Goal: Find specific page/section: Find specific page/section

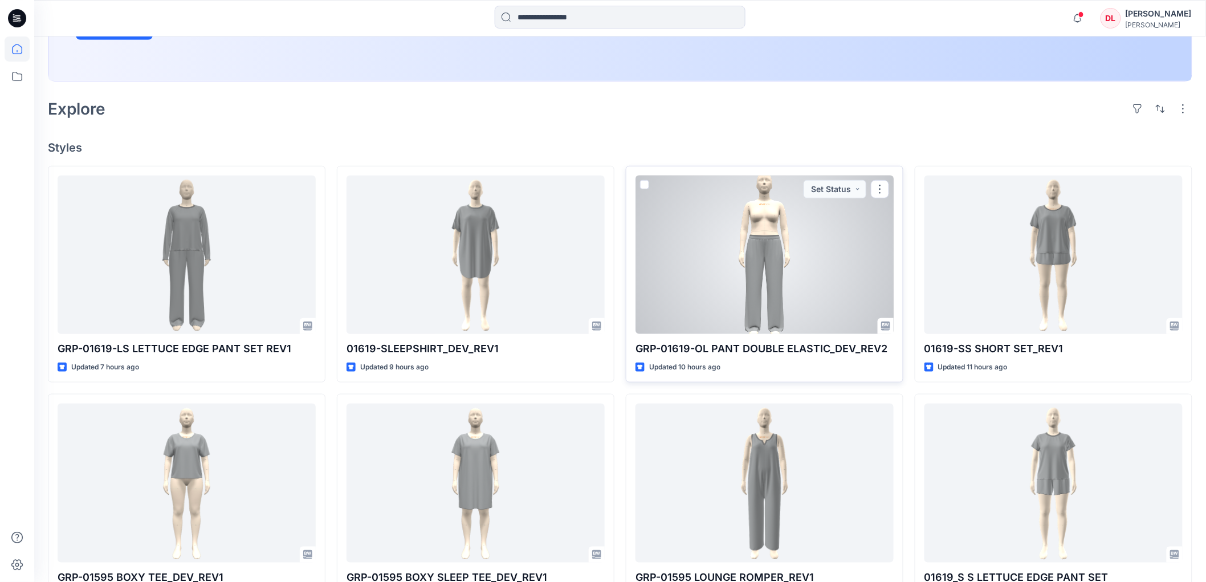
scroll to position [316, 0]
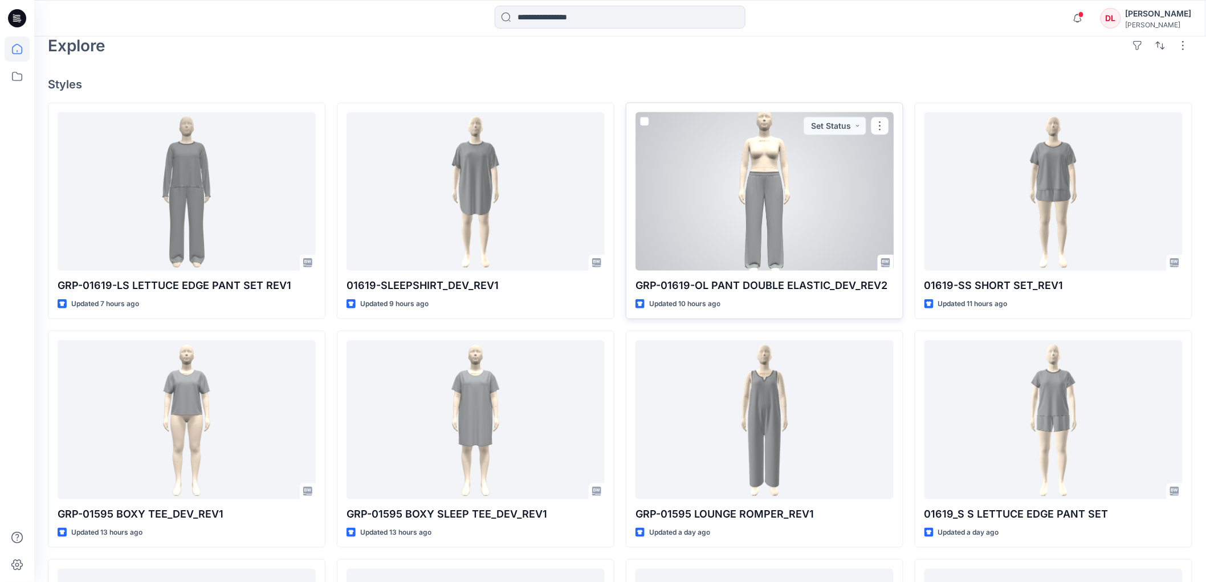
click at [768, 208] on div at bounding box center [764, 191] width 258 height 158
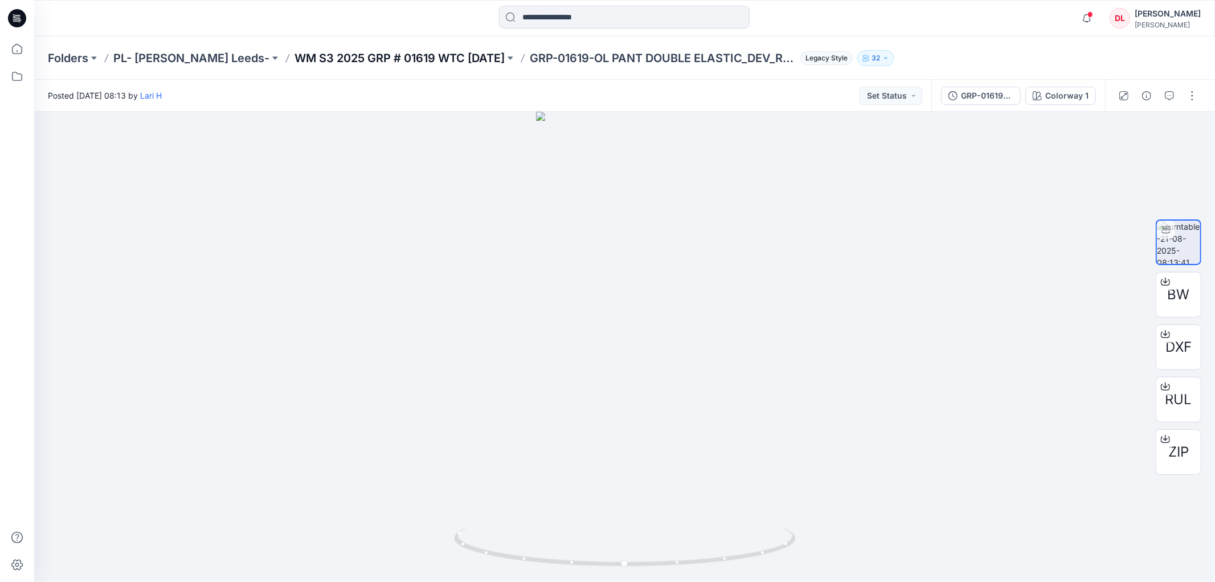
click at [323, 56] on p "WM S3 2025 GRP # 01619 WTC [DATE]" at bounding box center [400, 58] width 210 height 16
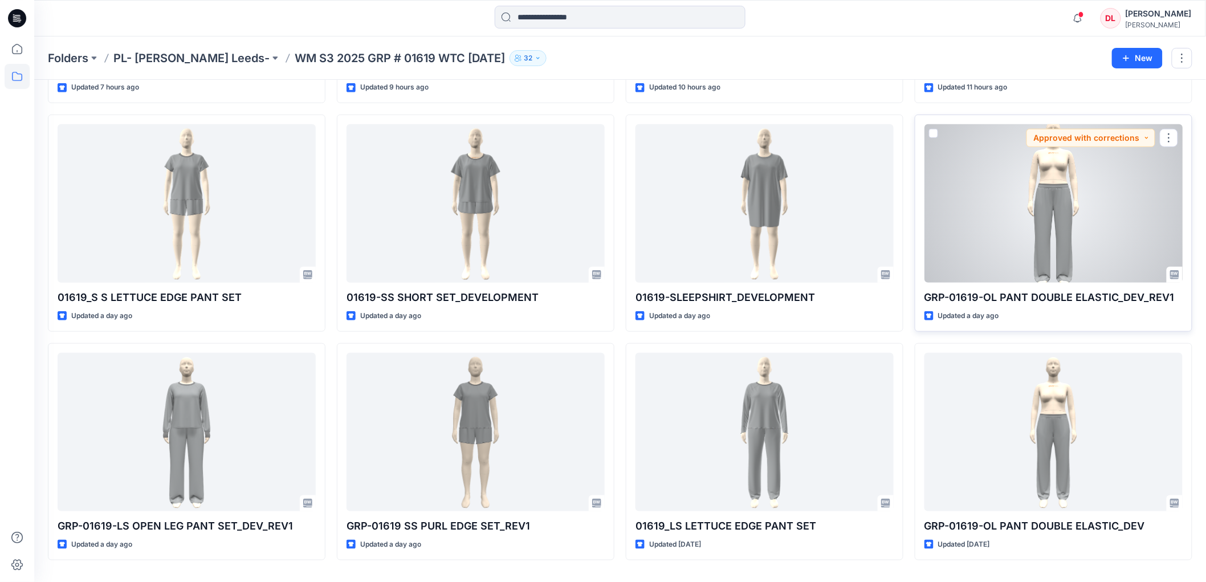
scroll to position [275, 0]
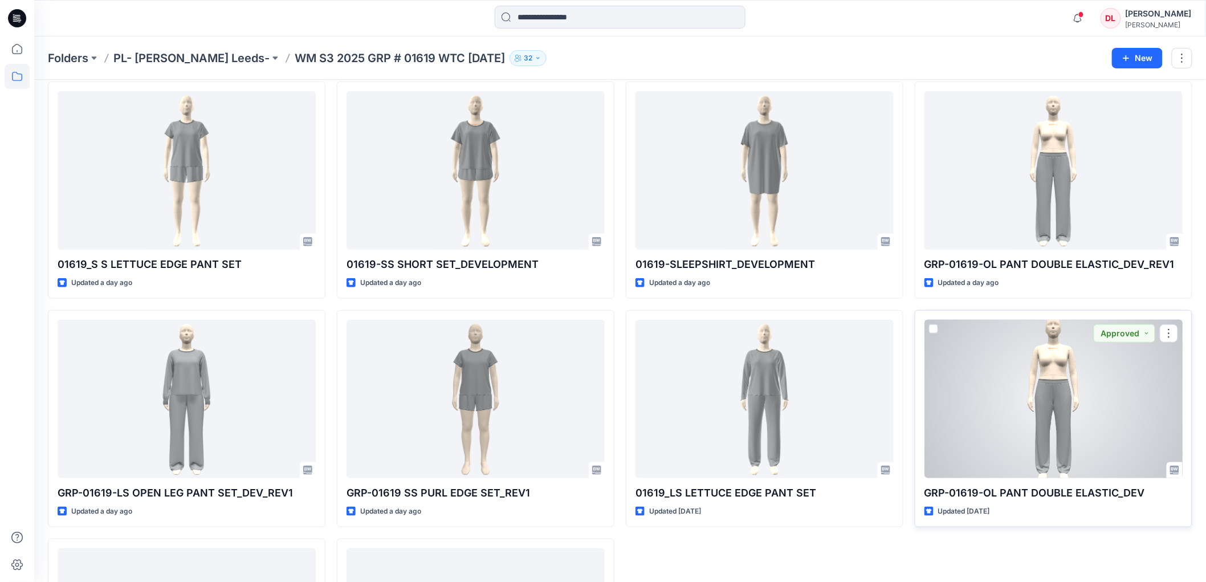
click at [1043, 428] on div at bounding box center [1053, 399] width 258 height 158
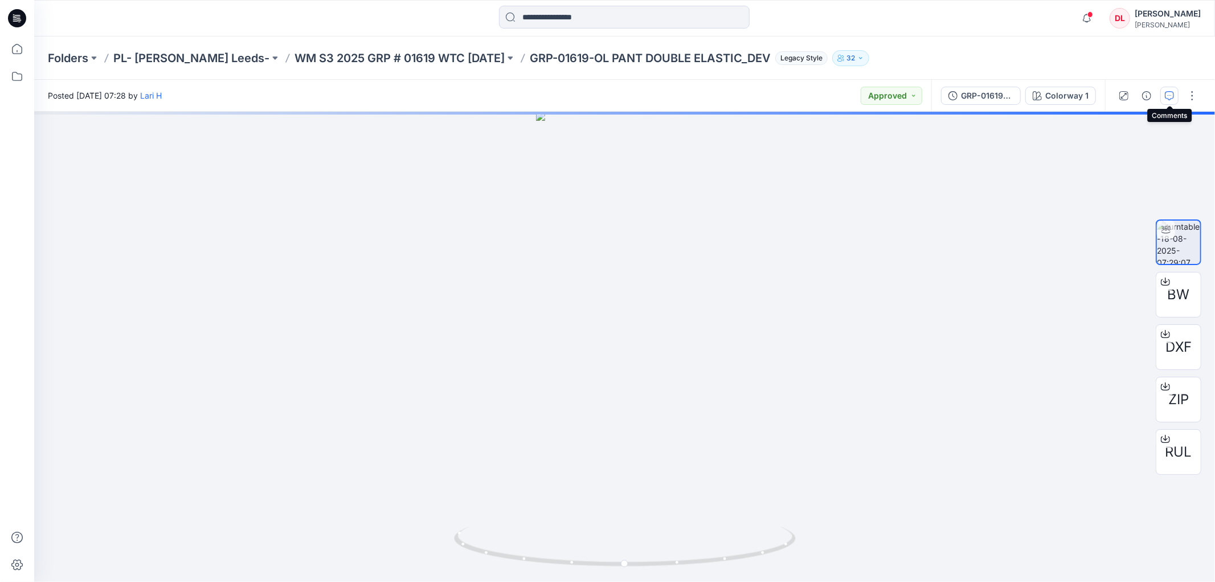
click at [1168, 92] on icon "button" at bounding box center [1169, 95] width 9 height 9
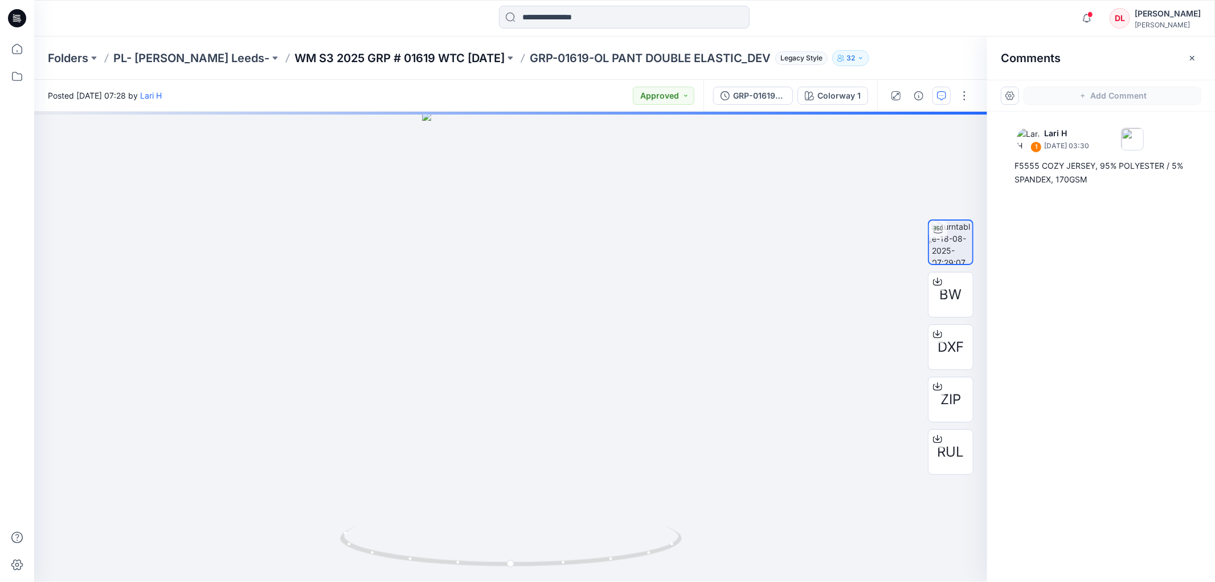
click at [403, 52] on p "WM S3 2025 GRP # 01619 WTC [DATE]" at bounding box center [400, 58] width 210 height 16
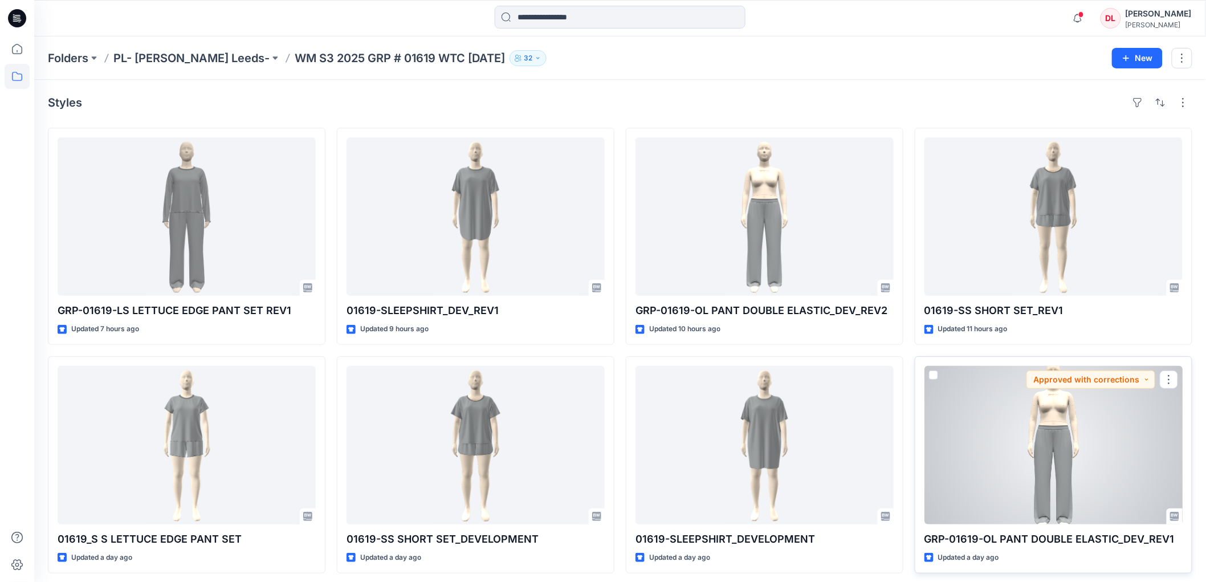
scroll to position [63, 0]
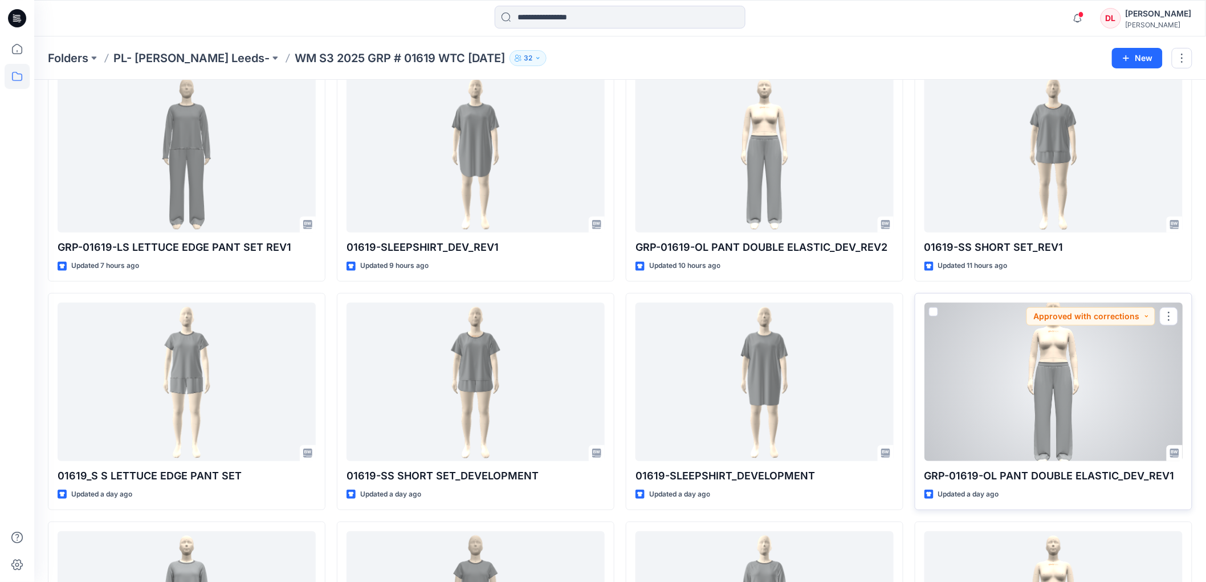
click at [1045, 396] on div at bounding box center [1053, 382] width 258 height 158
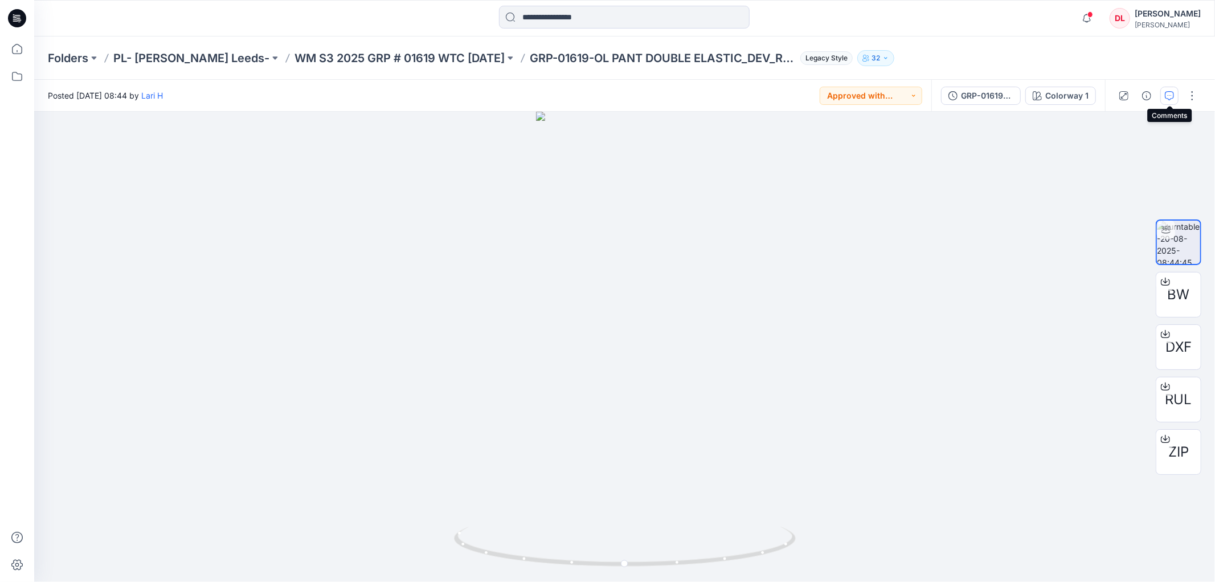
click at [1167, 96] on icon "button" at bounding box center [1169, 95] width 9 height 9
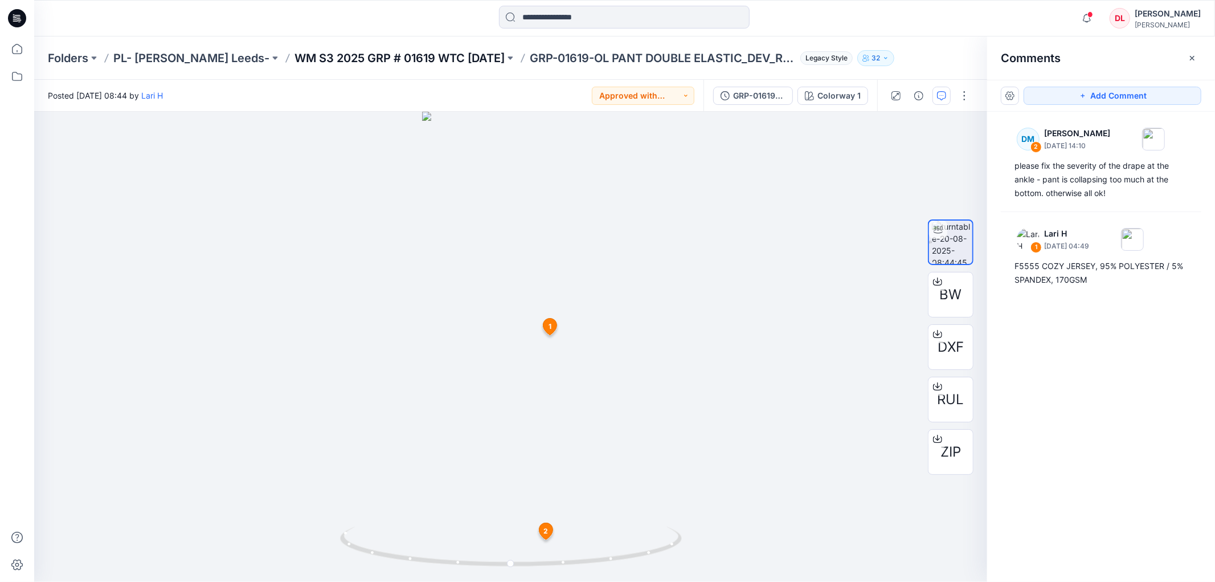
click at [376, 51] on p "WM S3 2025 GRP # 01619 WTC [DATE]" at bounding box center [400, 58] width 210 height 16
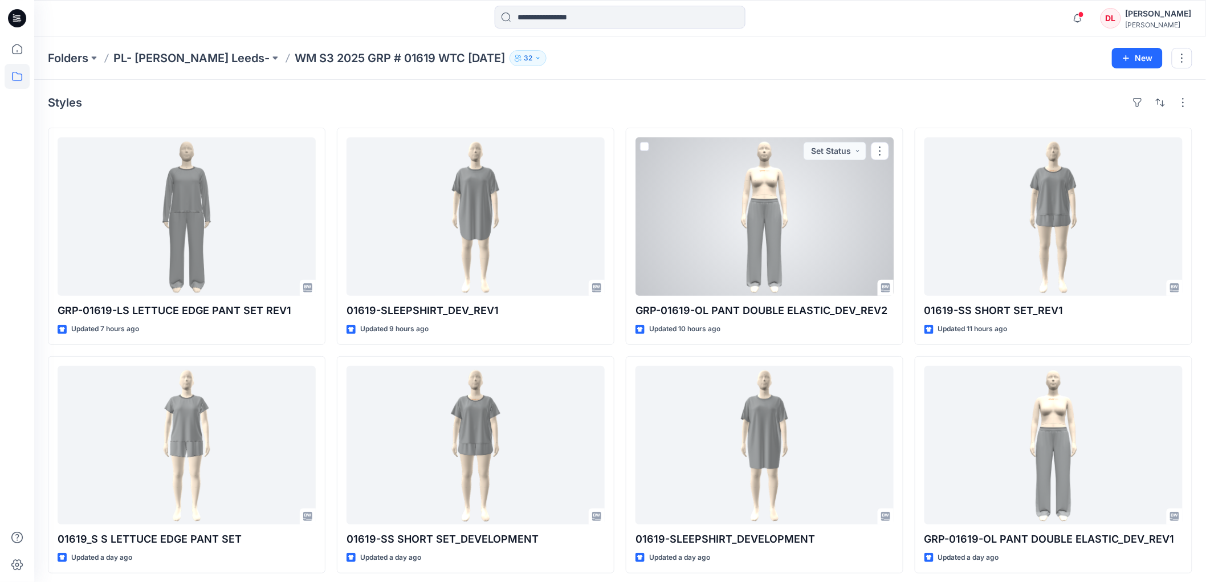
click at [776, 242] on div at bounding box center [764, 216] width 258 height 158
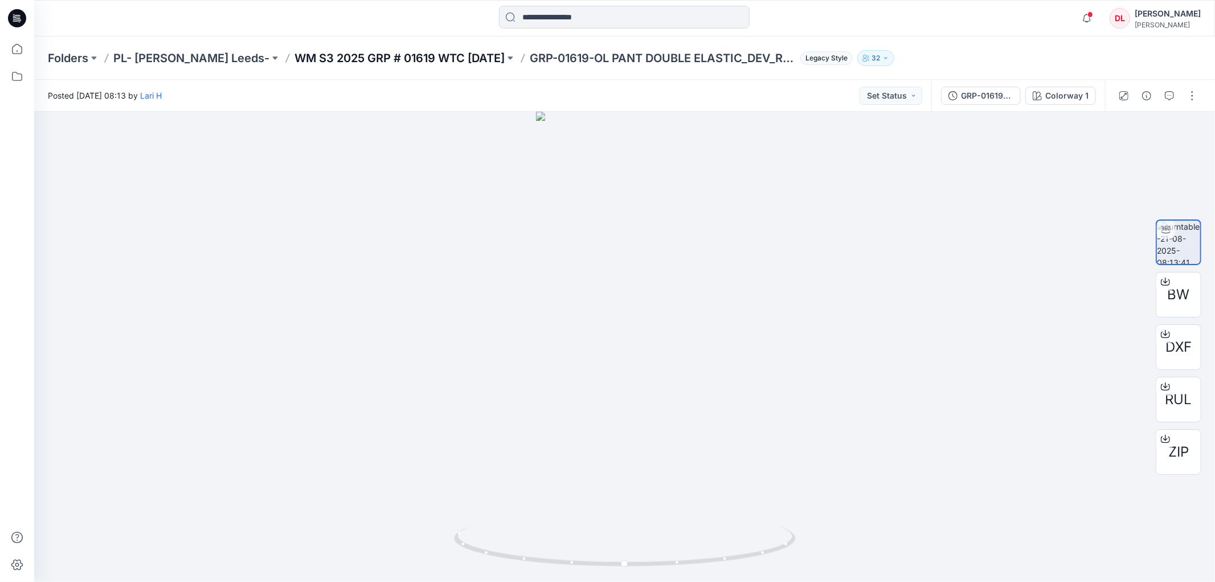
click at [397, 57] on p "WM S3 2025 GRP # 01619 WTC [DATE]" at bounding box center [400, 58] width 210 height 16
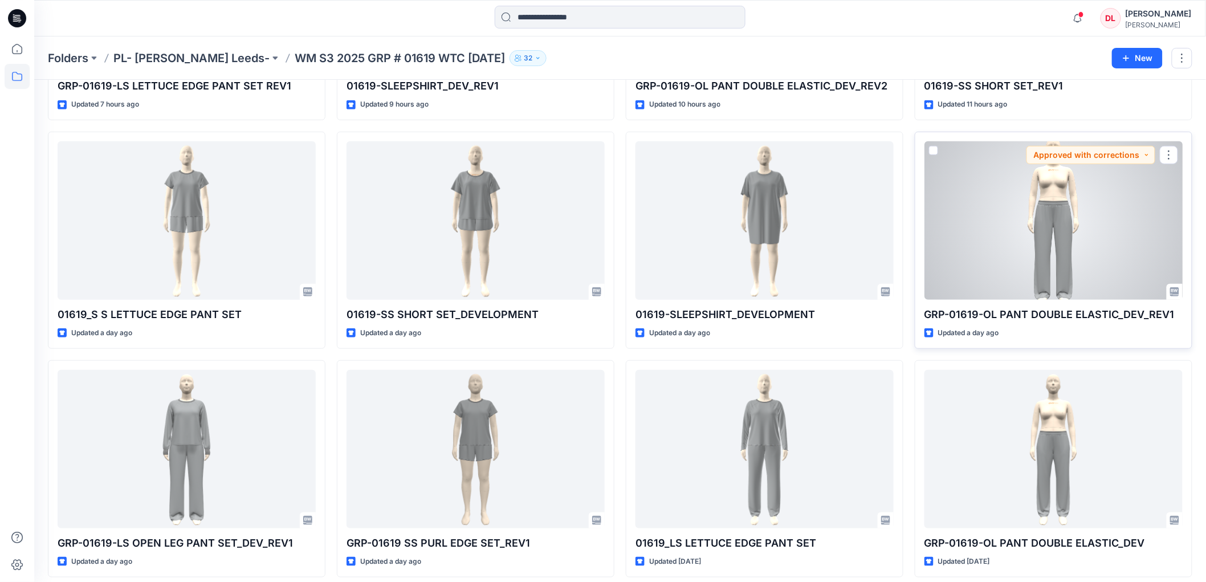
scroll to position [253, 0]
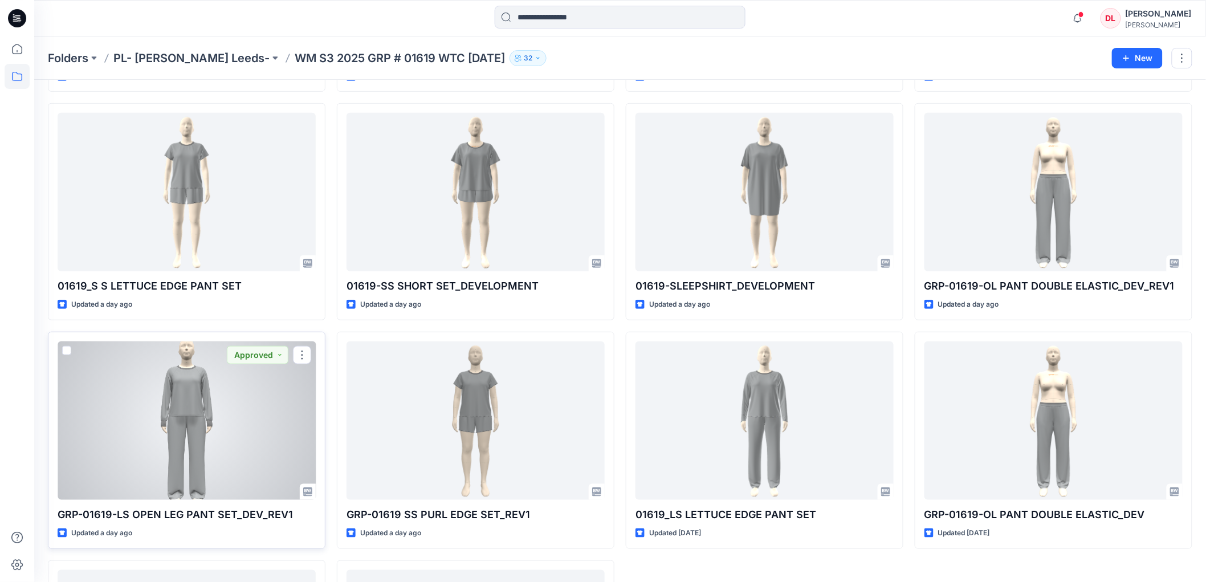
click at [202, 459] on div at bounding box center [187, 420] width 258 height 158
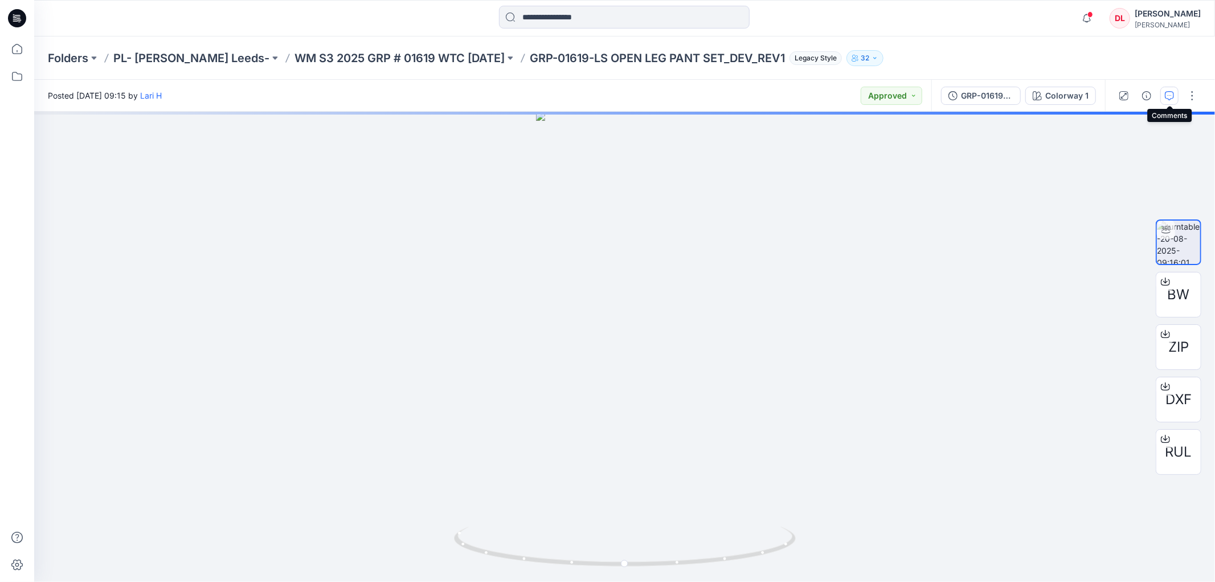
click at [1172, 92] on icon "button" at bounding box center [1169, 95] width 9 height 9
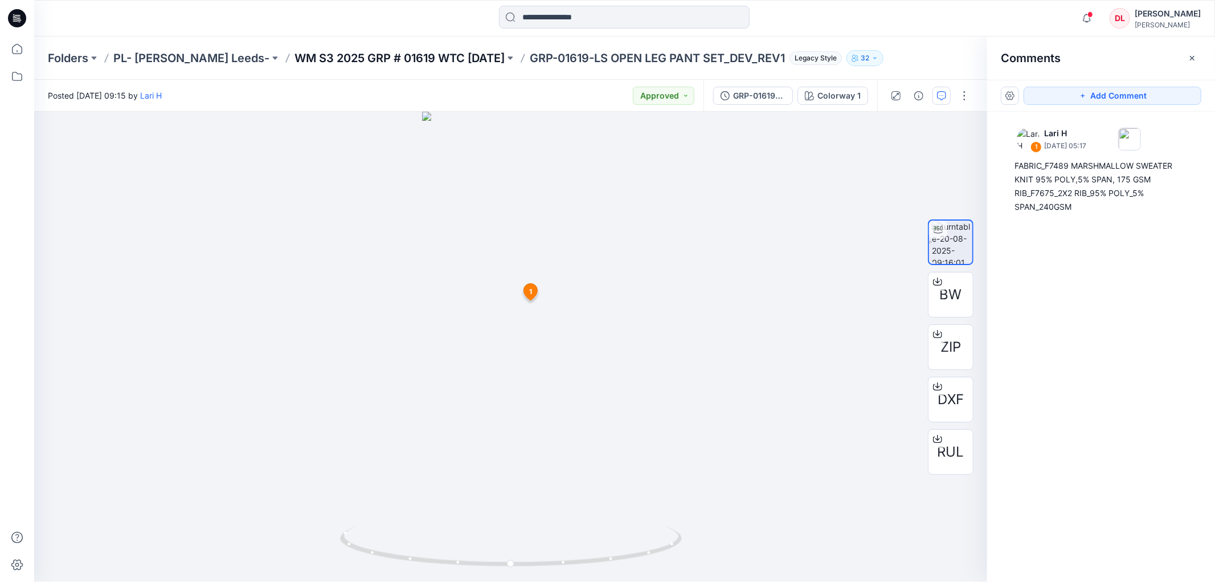
click at [371, 56] on p "WM S3 2025 GRP # 01619 WTC [DATE]" at bounding box center [400, 58] width 210 height 16
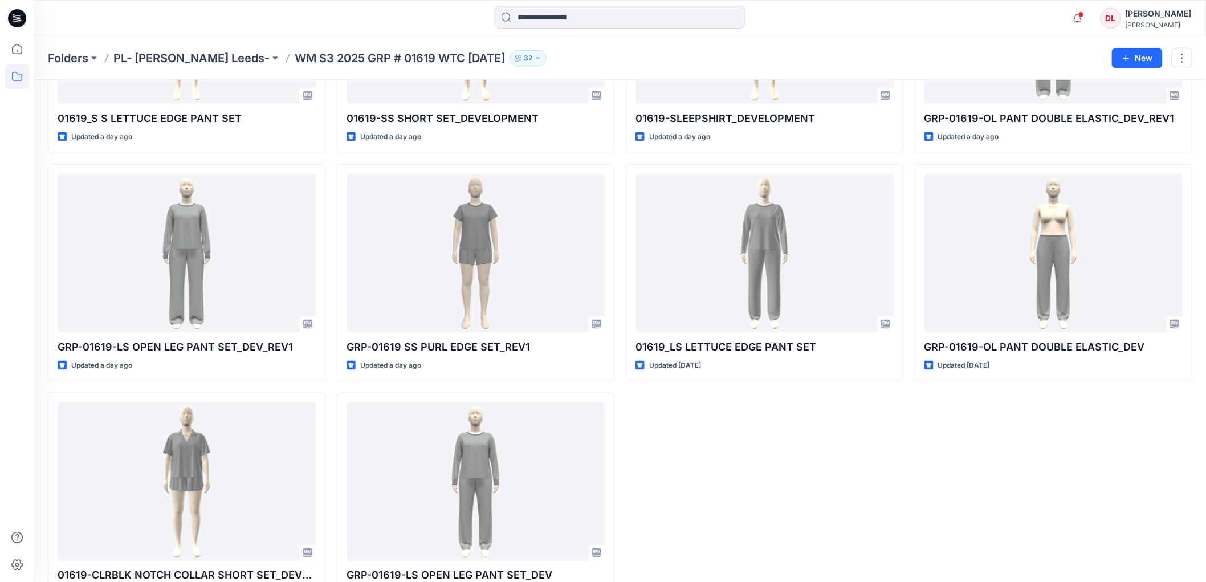
scroll to position [462, 0]
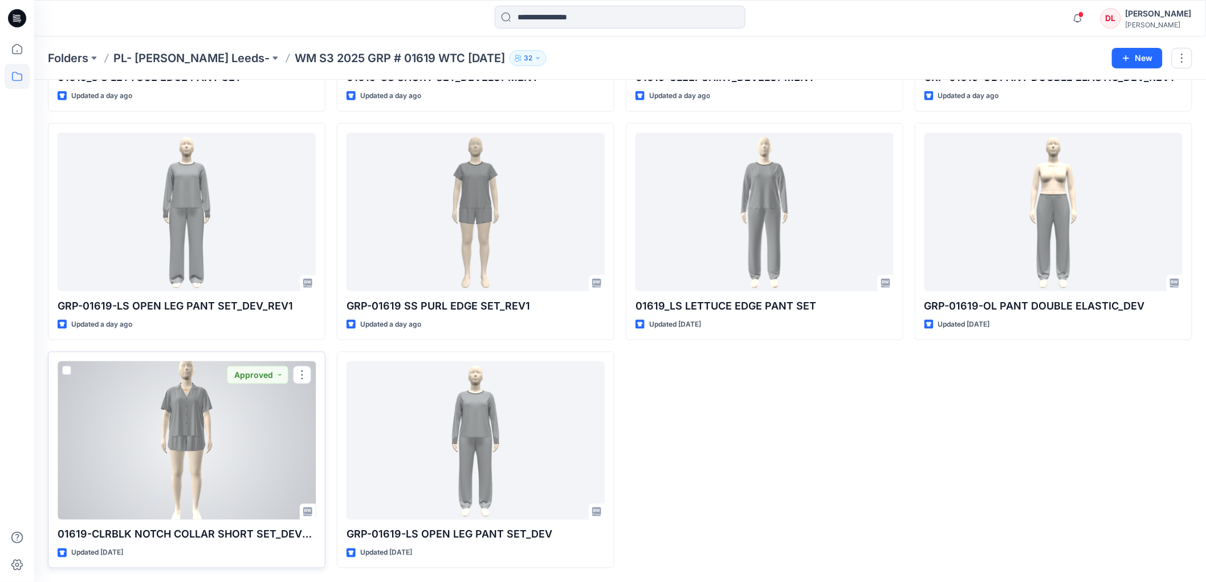
click at [195, 428] on div at bounding box center [187, 440] width 258 height 158
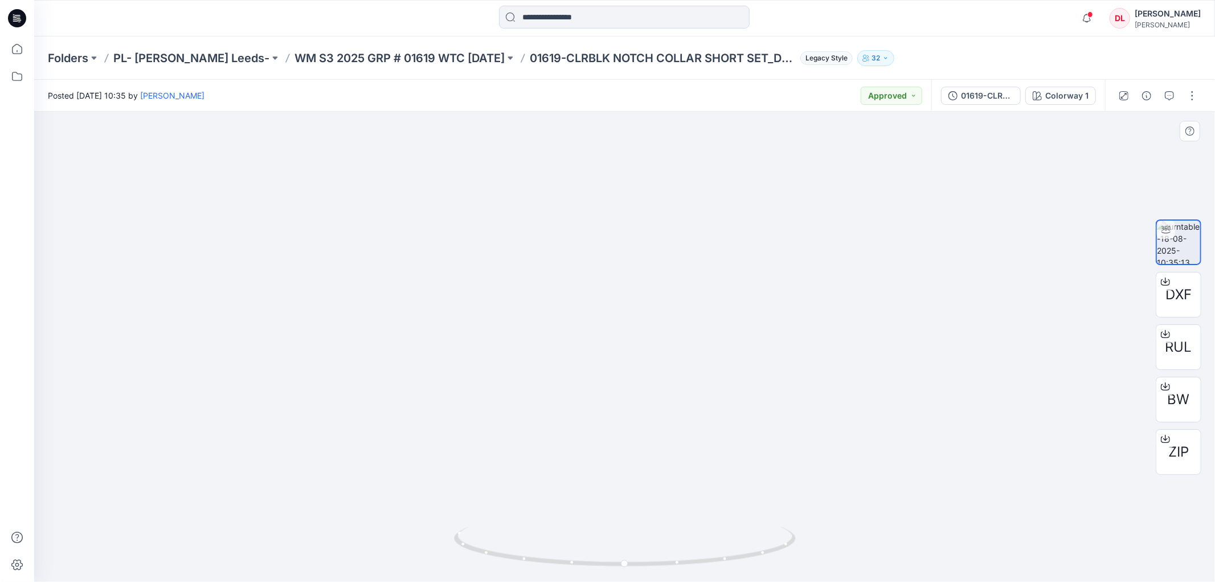
drag, startPoint x: 643, startPoint y: 241, endPoint x: 645, endPoint y: 355, distance: 114.0
click at [645, 355] on img at bounding box center [625, 285] width 356 height 591
click at [1172, 99] on icon "button" at bounding box center [1169, 95] width 9 height 9
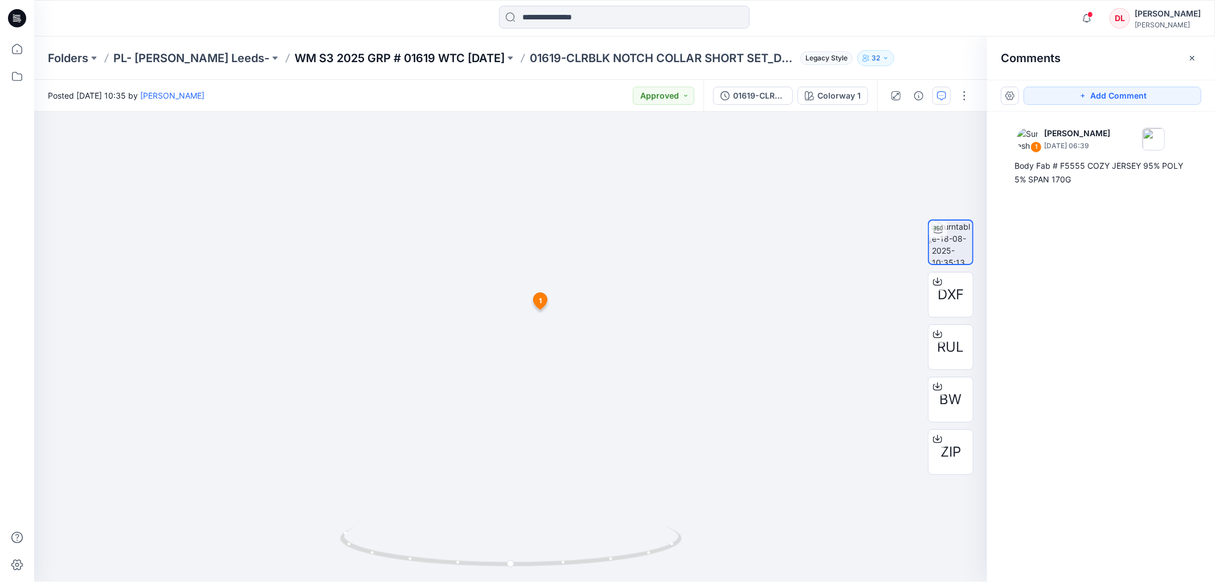
click at [425, 58] on p "WM S3 2025 GRP # 01619 WTC [DATE]" at bounding box center [400, 58] width 210 height 16
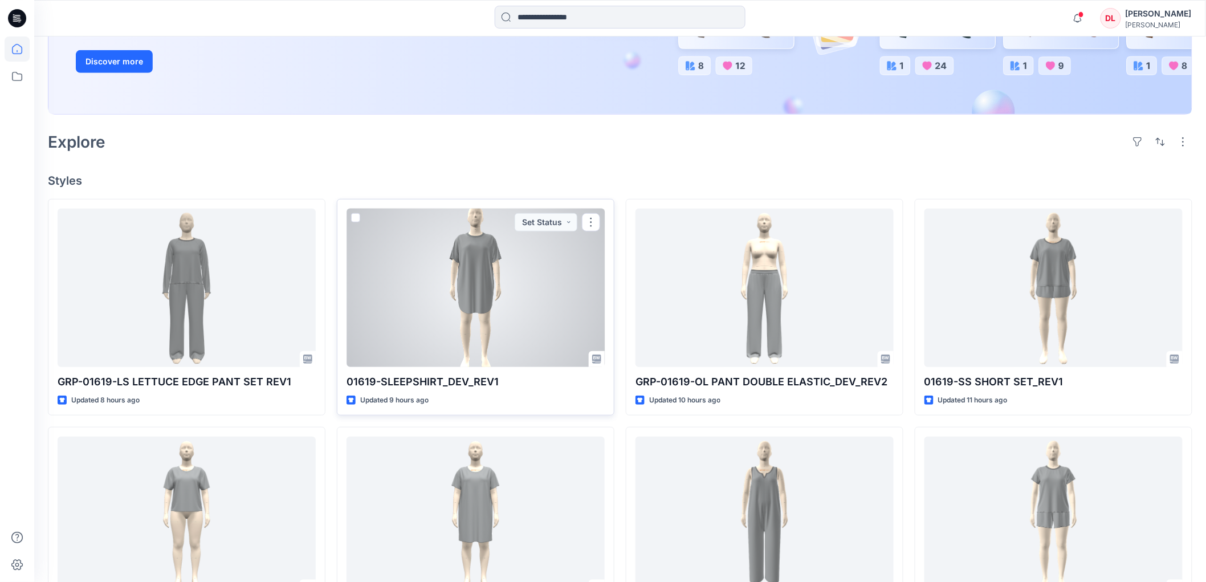
scroll to position [253, 0]
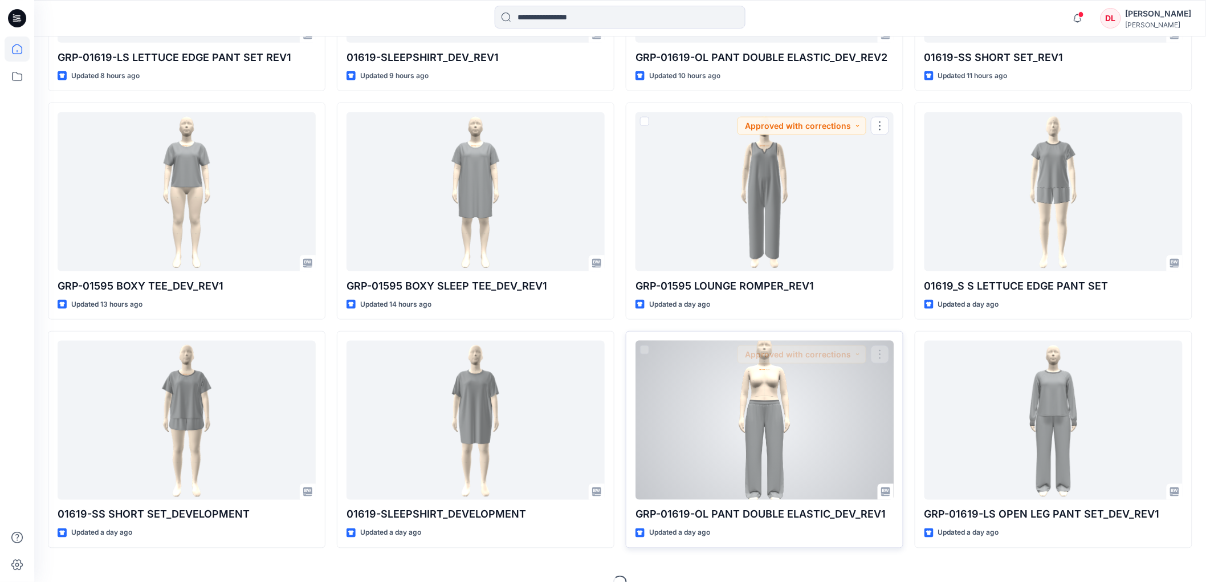
scroll to position [566, 0]
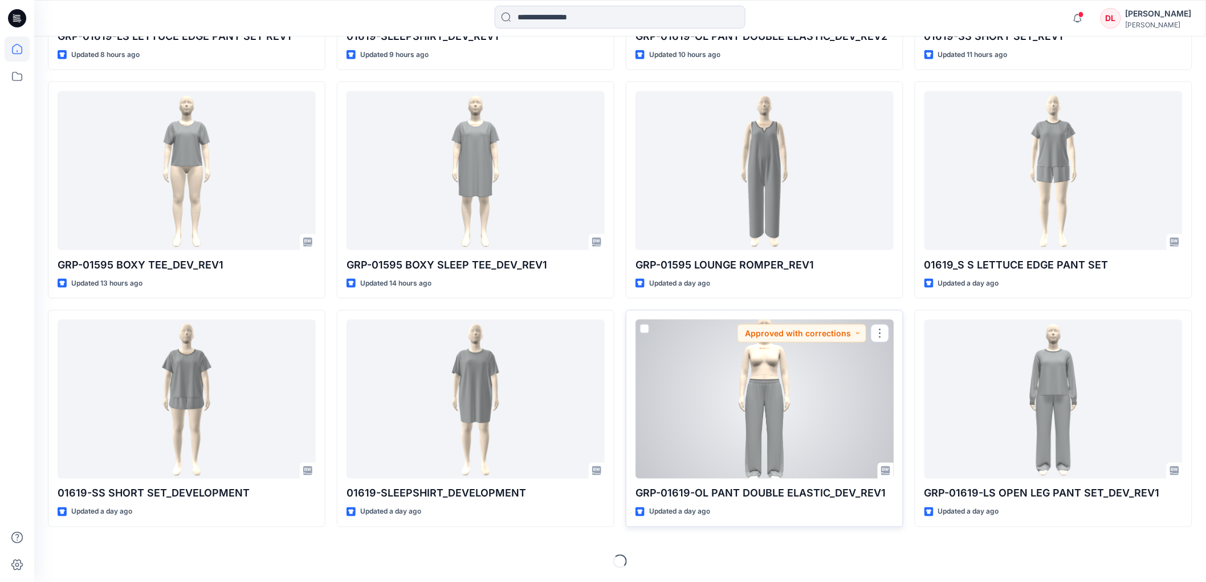
click at [756, 401] on div at bounding box center [764, 399] width 258 height 158
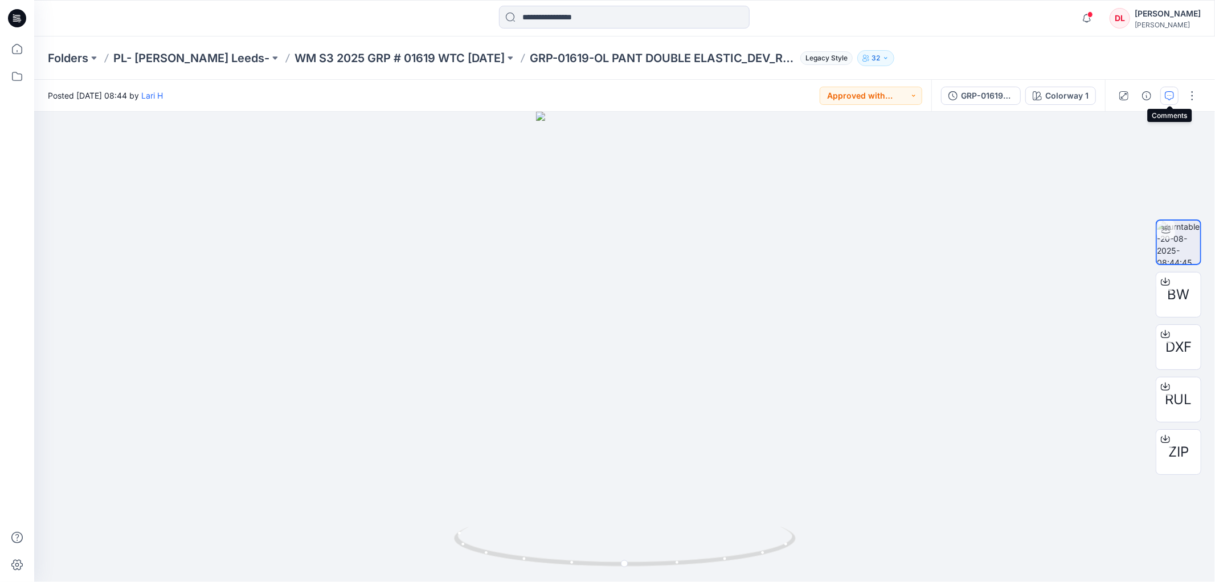
click at [1175, 95] on button "button" at bounding box center [1170, 96] width 18 height 18
